Goal: Task Accomplishment & Management: Use online tool/utility

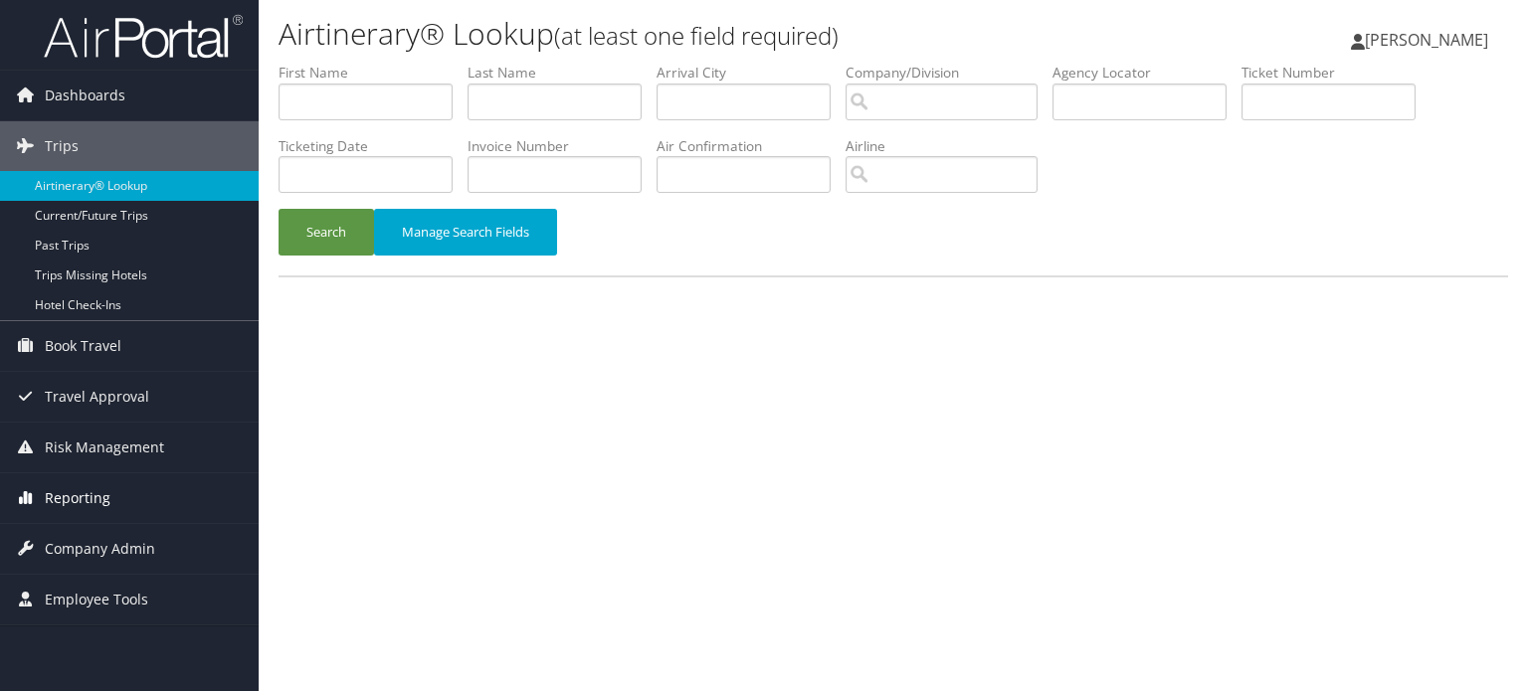
click at [56, 497] on span "Reporting" at bounding box center [78, 498] width 66 height 50
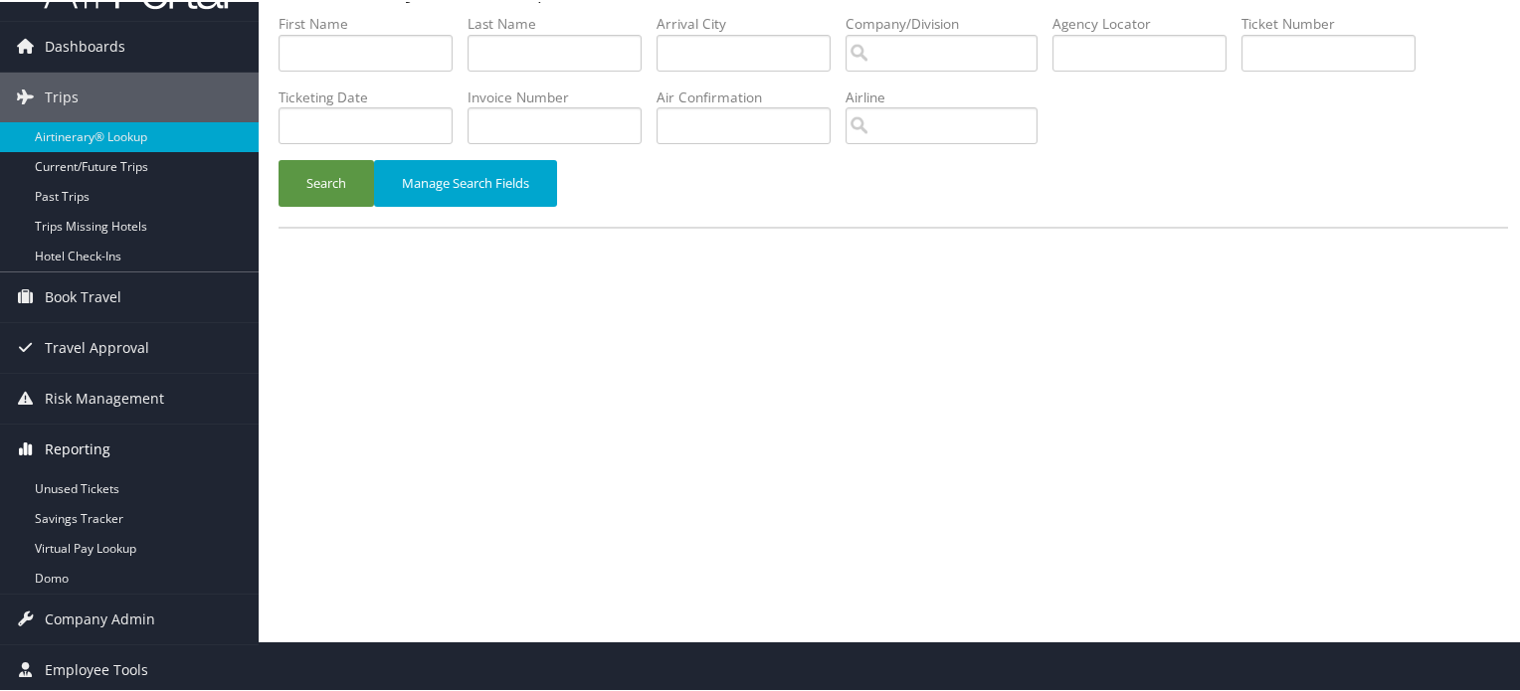
scroll to position [52, 0]
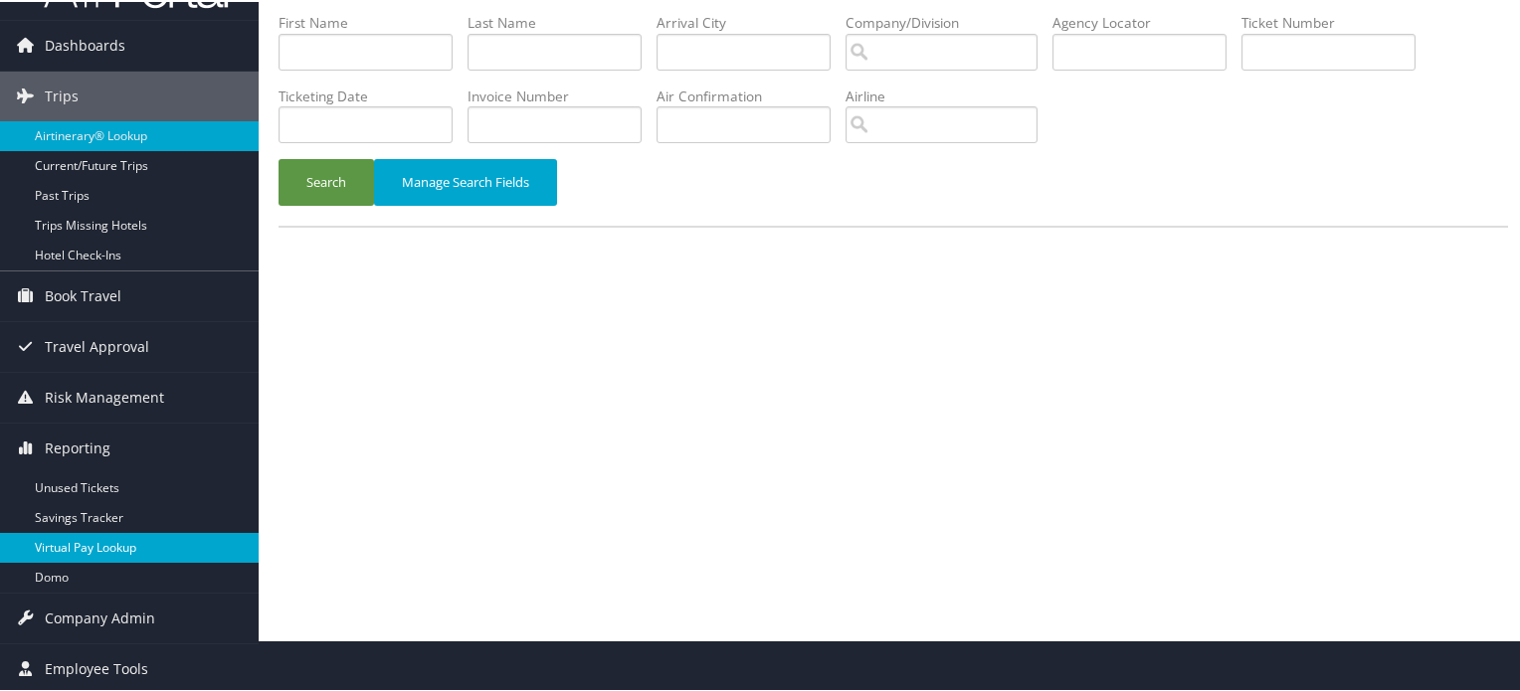
click at [84, 546] on link "Virtual Pay Lookup" at bounding box center [129, 546] width 259 height 30
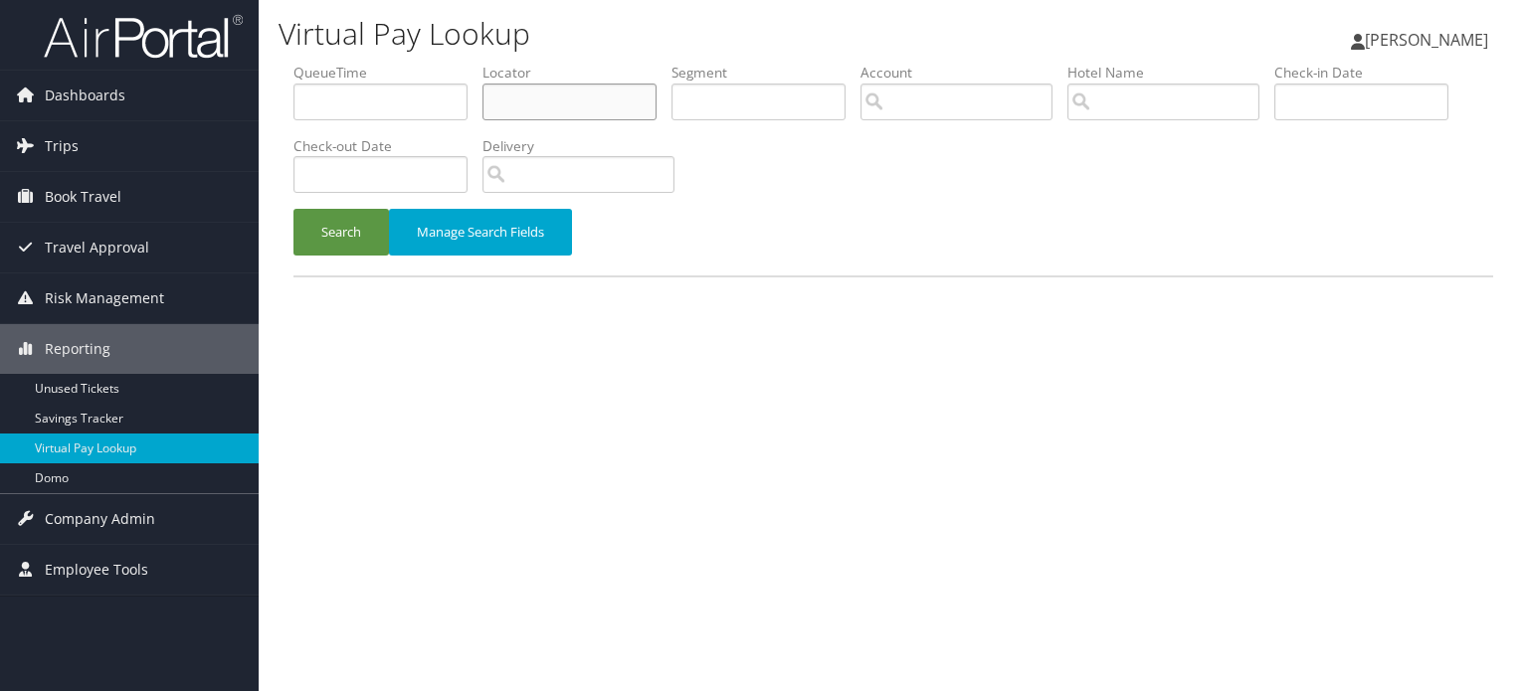
click at [564, 95] on input "text" at bounding box center [569, 102] width 174 height 37
paste input "DLP6HF"
type input "DLP6HF"
click at [315, 243] on button "Search" at bounding box center [340, 232] width 95 height 47
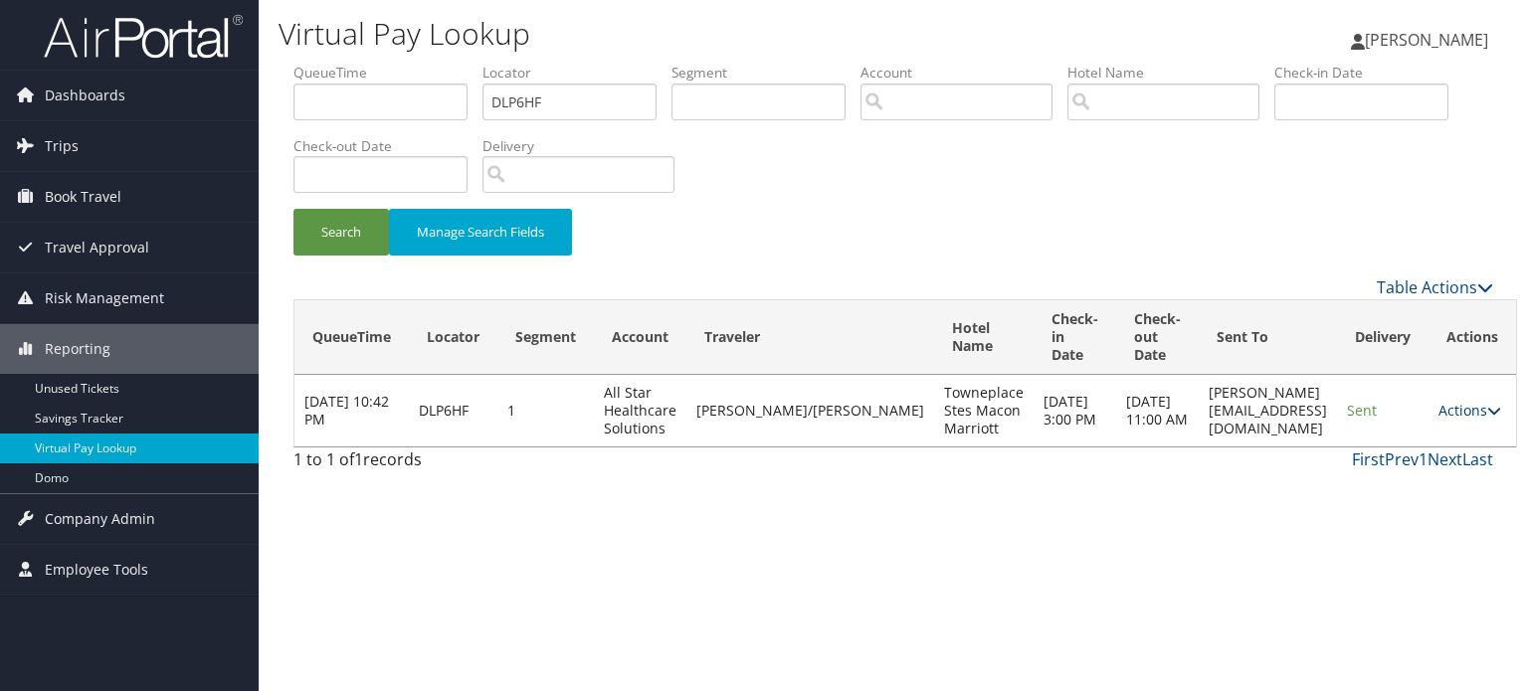
click at [1487, 412] on icon at bounding box center [1494, 411] width 14 height 14
click at [1428, 471] on link "Logs" at bounding box center [1409, 474] width 125 height 34
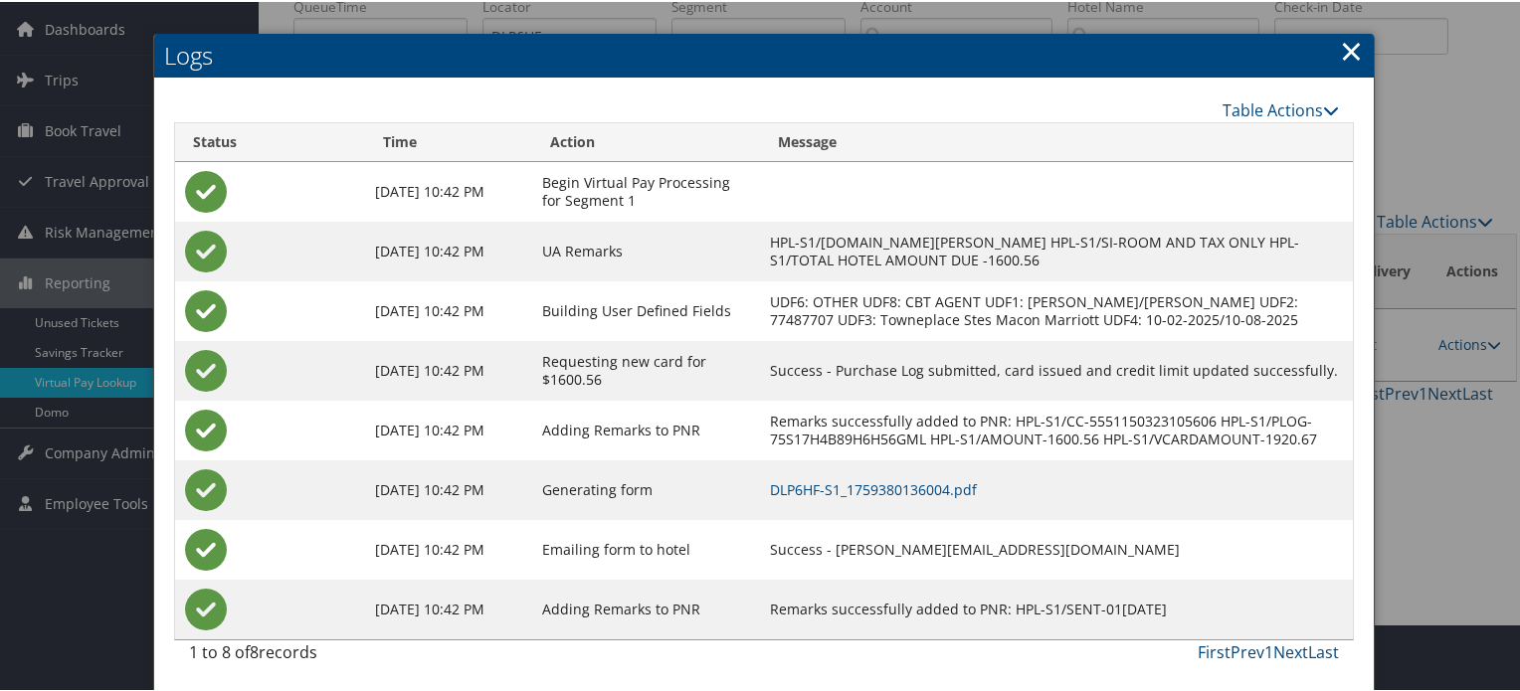
scroll to position [68, 0]
click at [909, 488] on link "DLP6HF-S1_1759380136004.pdf" at bounding box center [873, 487] width 207 height 19
